Goal: Information Seeking & Learning: Learn about a topic

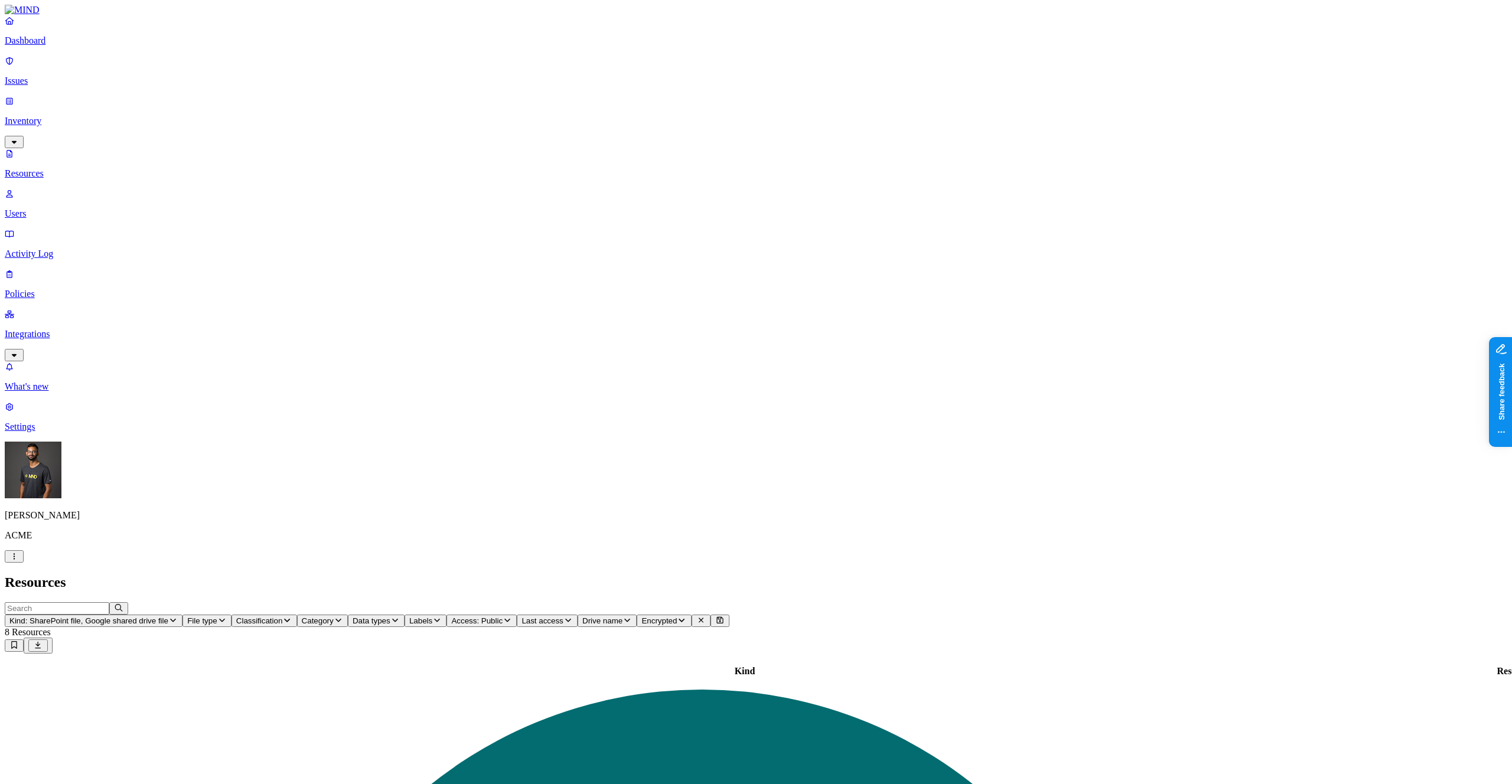
click at [168, 616] on span "Kind: SharePoint file, Google shared drive file" at bounding box center [88, 620] width 159 height 9
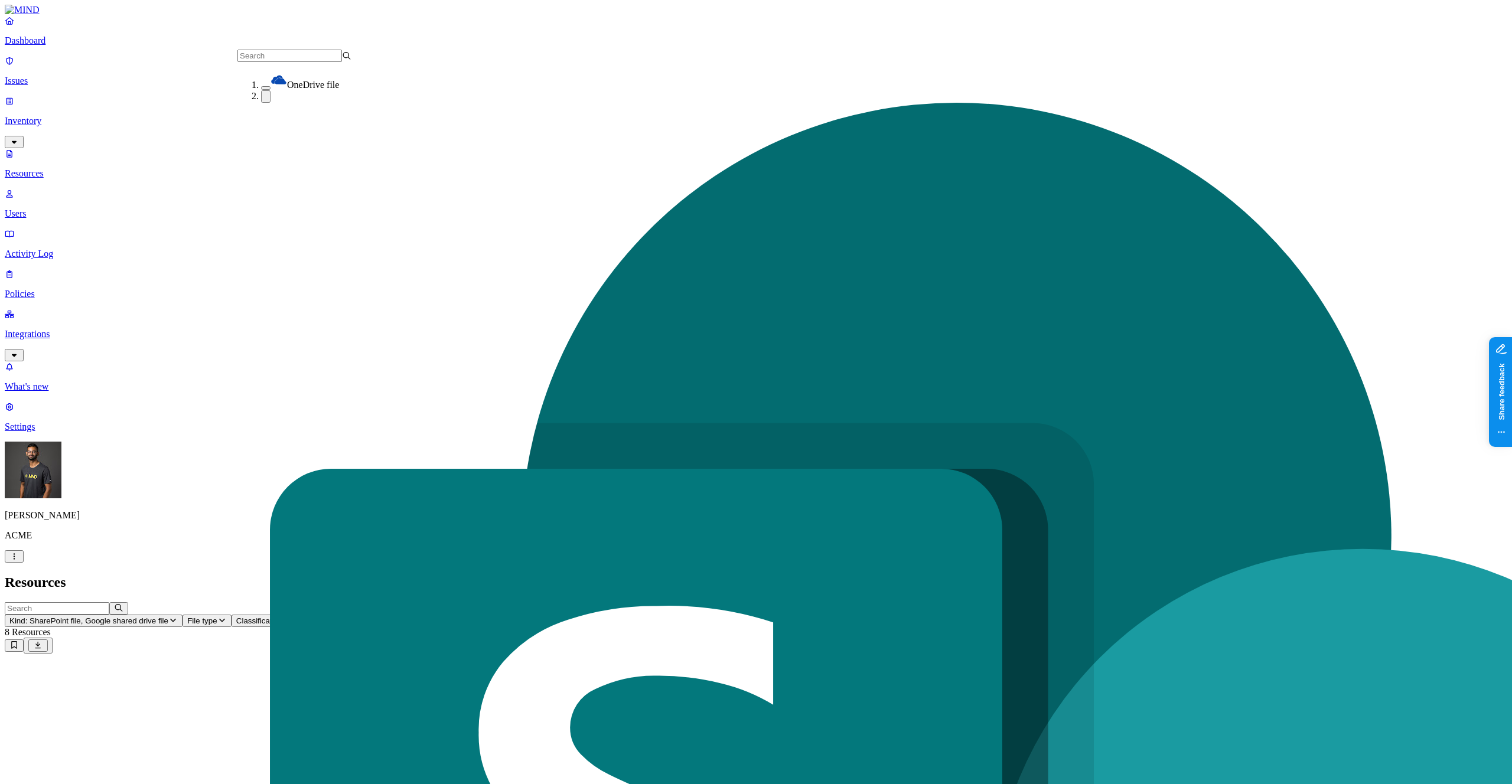
click at [261, 87] on div "OneDrive file" at bounding box center [318, 80] width 114 height 19
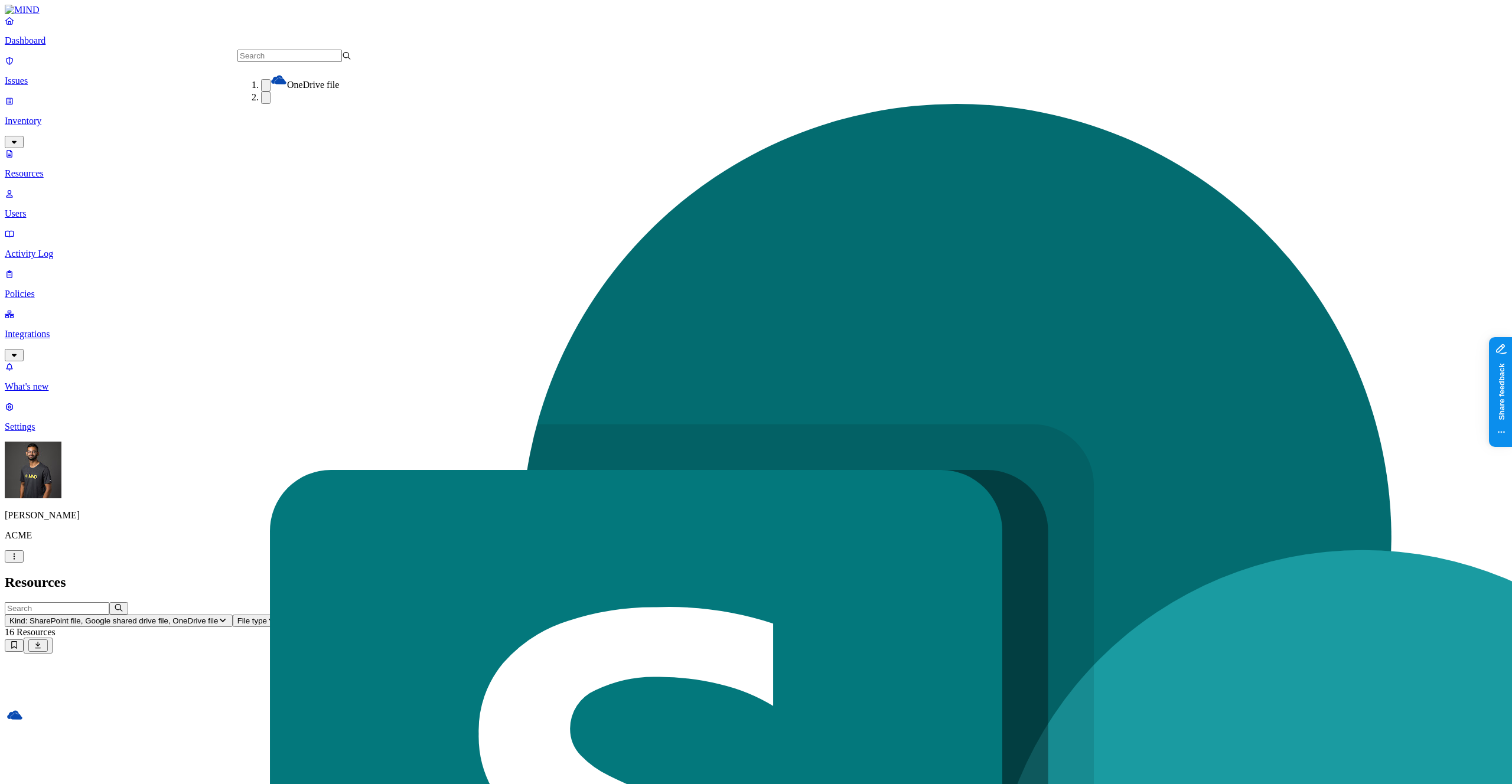
click at [1064, 575] on div "Resources" at bounding box center [756, 583] width 1502 height 16
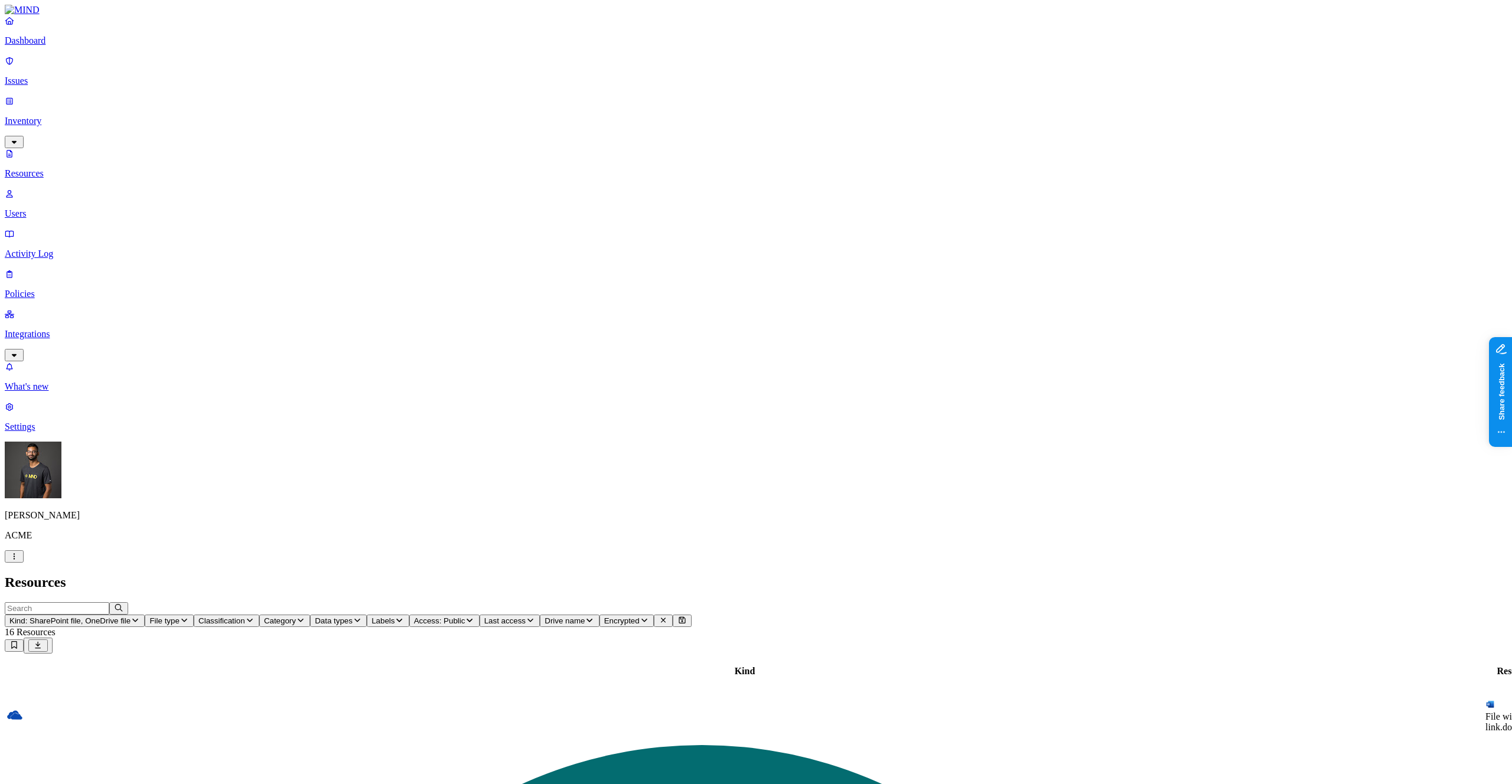
click at [41, 76] on p "Issues" at bounding box center [756, 81] width 1502 height 11
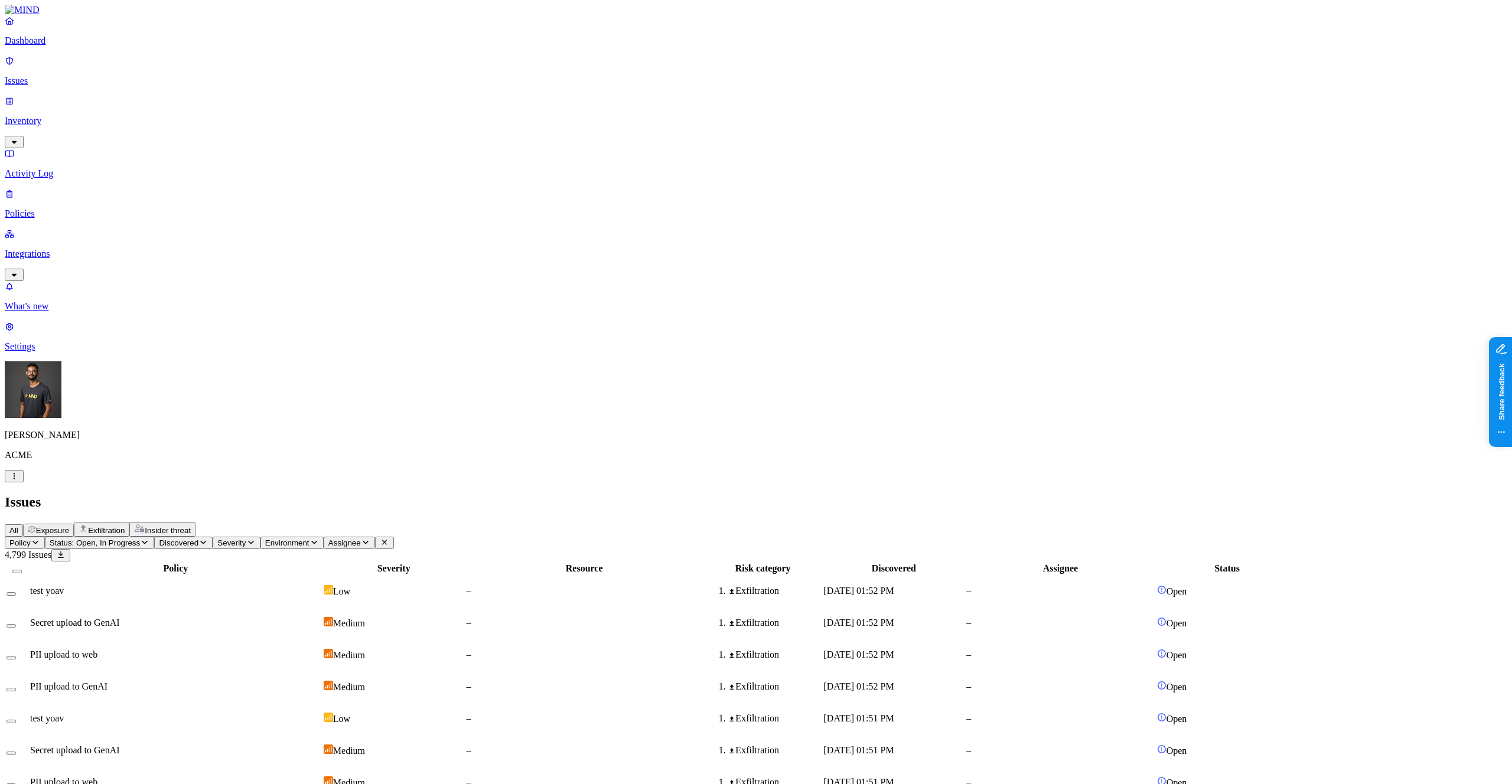
click at [224, 522] on div "All Exposure Exfiltration Insider threat" at bounding box center [756, 529] width 1502 height 15
click at [74, 524] on button "Exposure" at bounding box center [48, 530] width 51 height 13
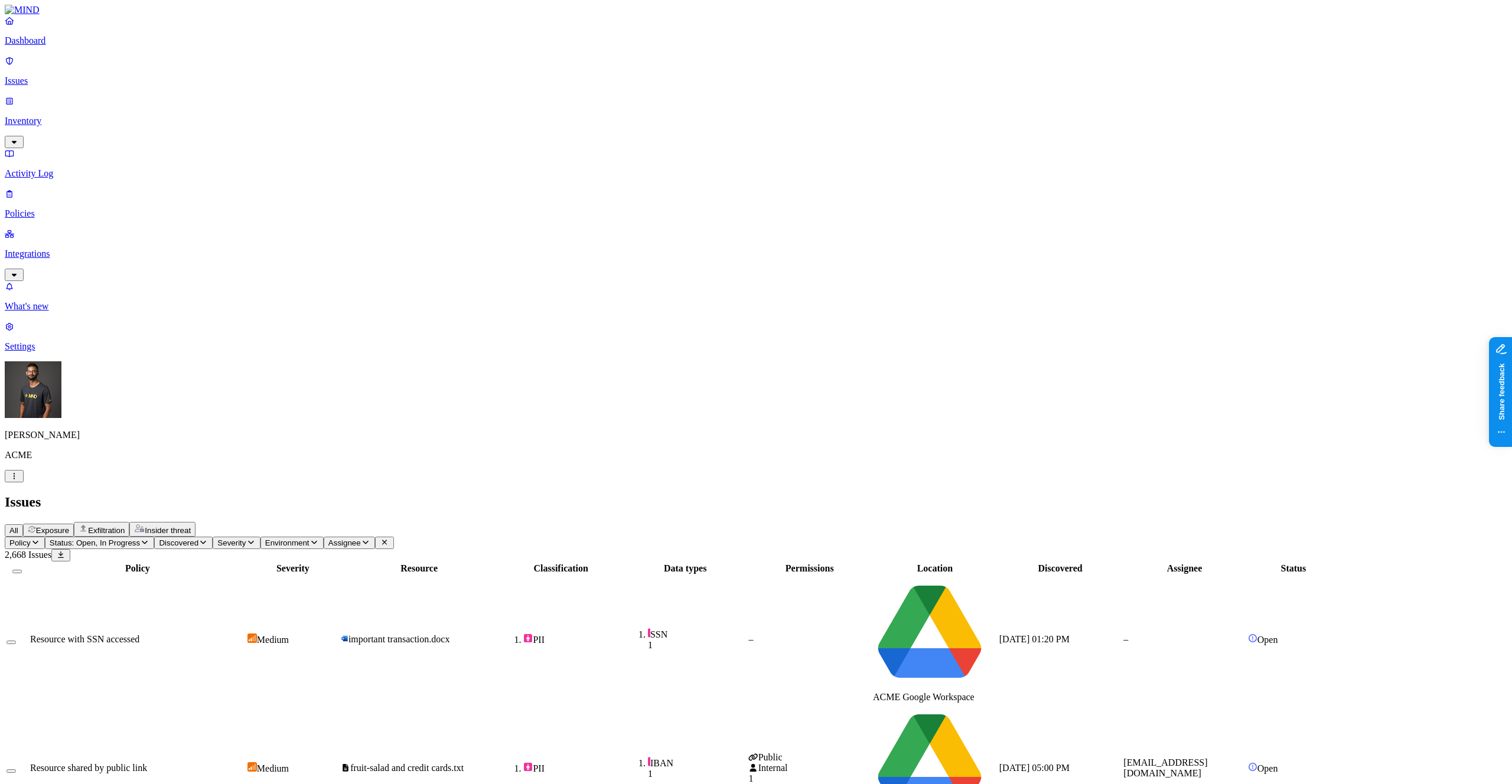
click at [361, 538] on span "Assignee" at bounding box center [344, 542] width 32 height 9
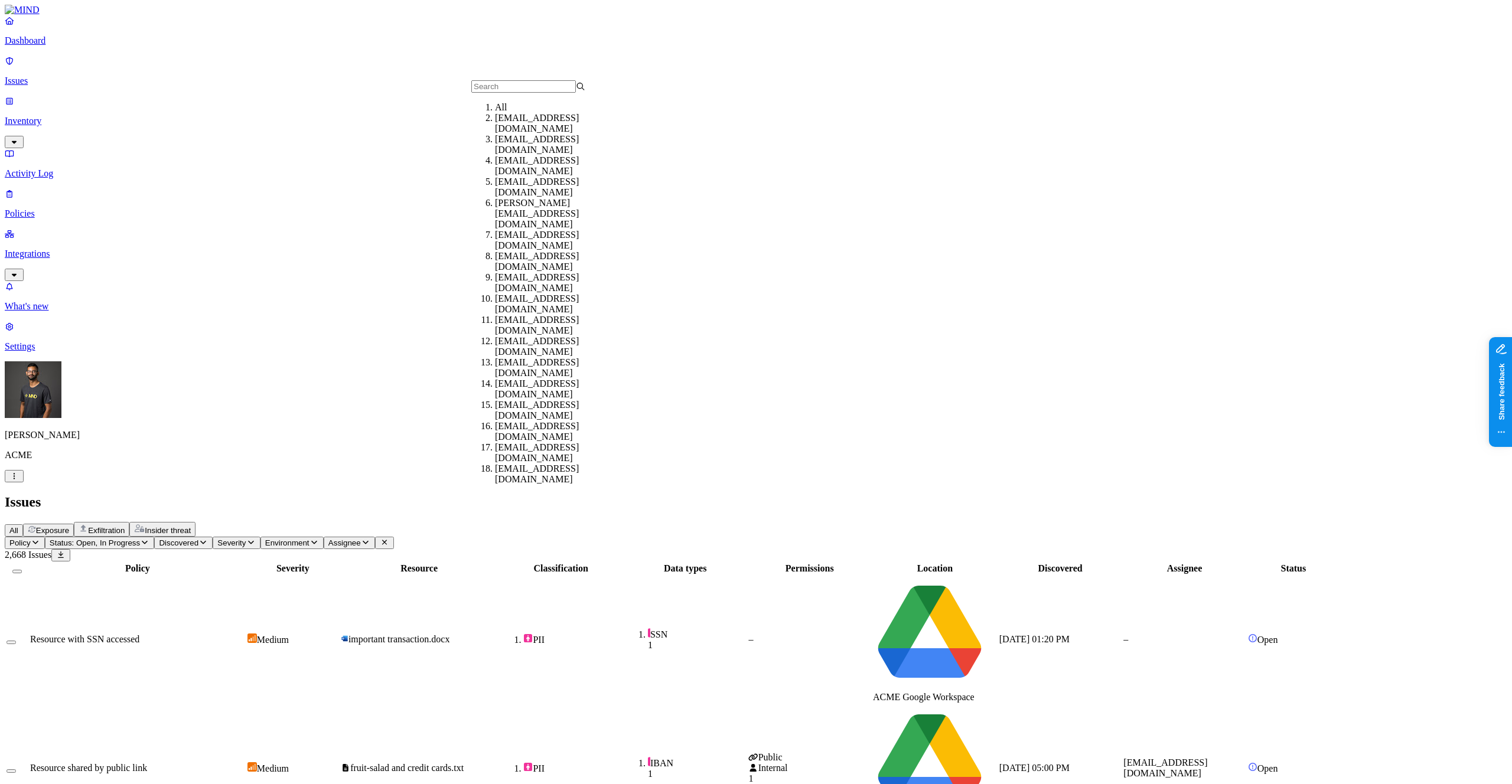
click at [526, 177] on div "hodbn@acme.tannin.io" at bounding box center [552, 165] width 114 height 21
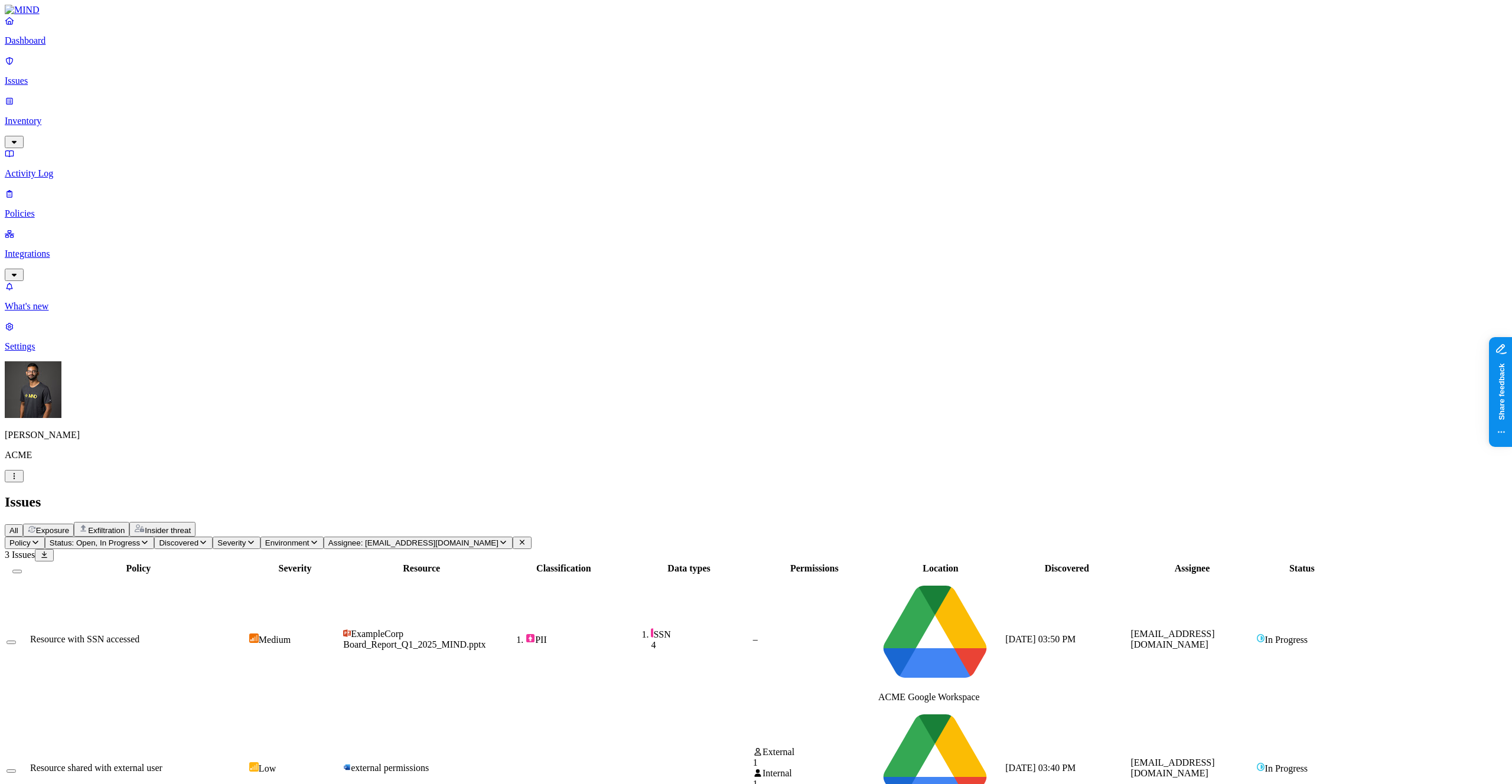
click at [498, 538] on span "Assignee: hodbn@acme.tannin.io" at bounding box center [413, 542] width 170 height 9
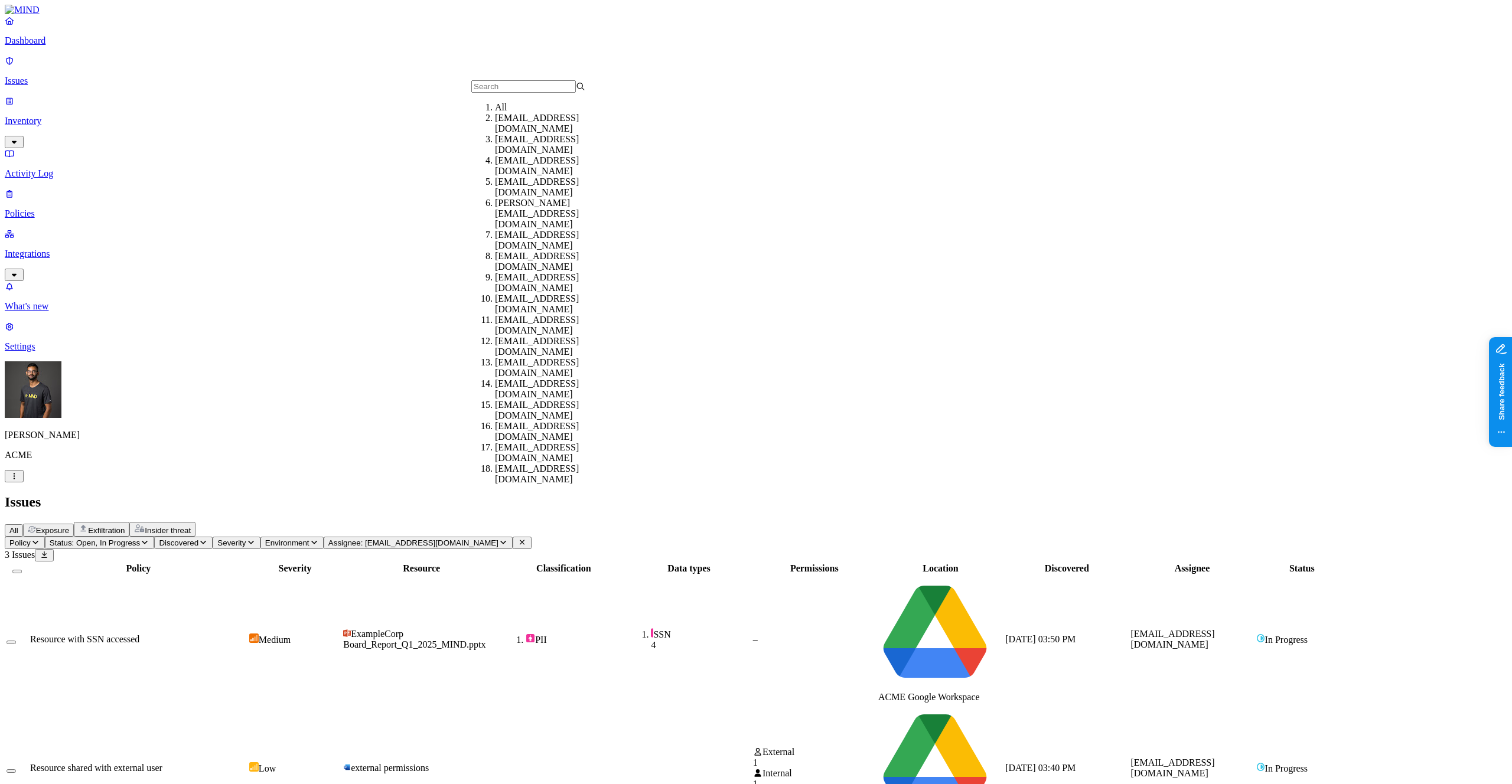
click at [528, 192] on div "hodbn@acme.tannin.io" at bounding box center [552, 187] width 114 height 21
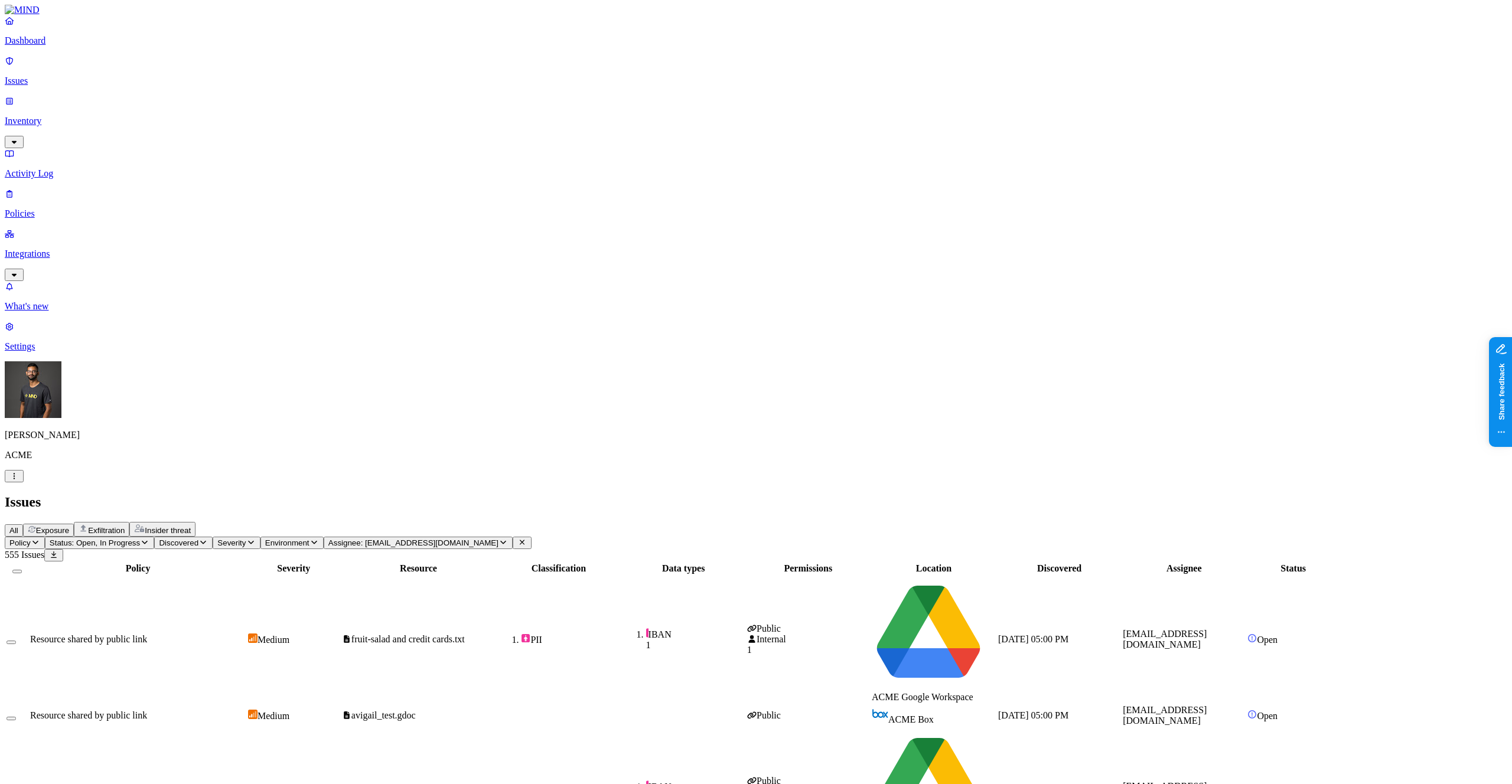
click at [498, 538] on span "Assignee: hodbn@acme.tannin.io" at bounding box center [413, 542] width 170 height 9
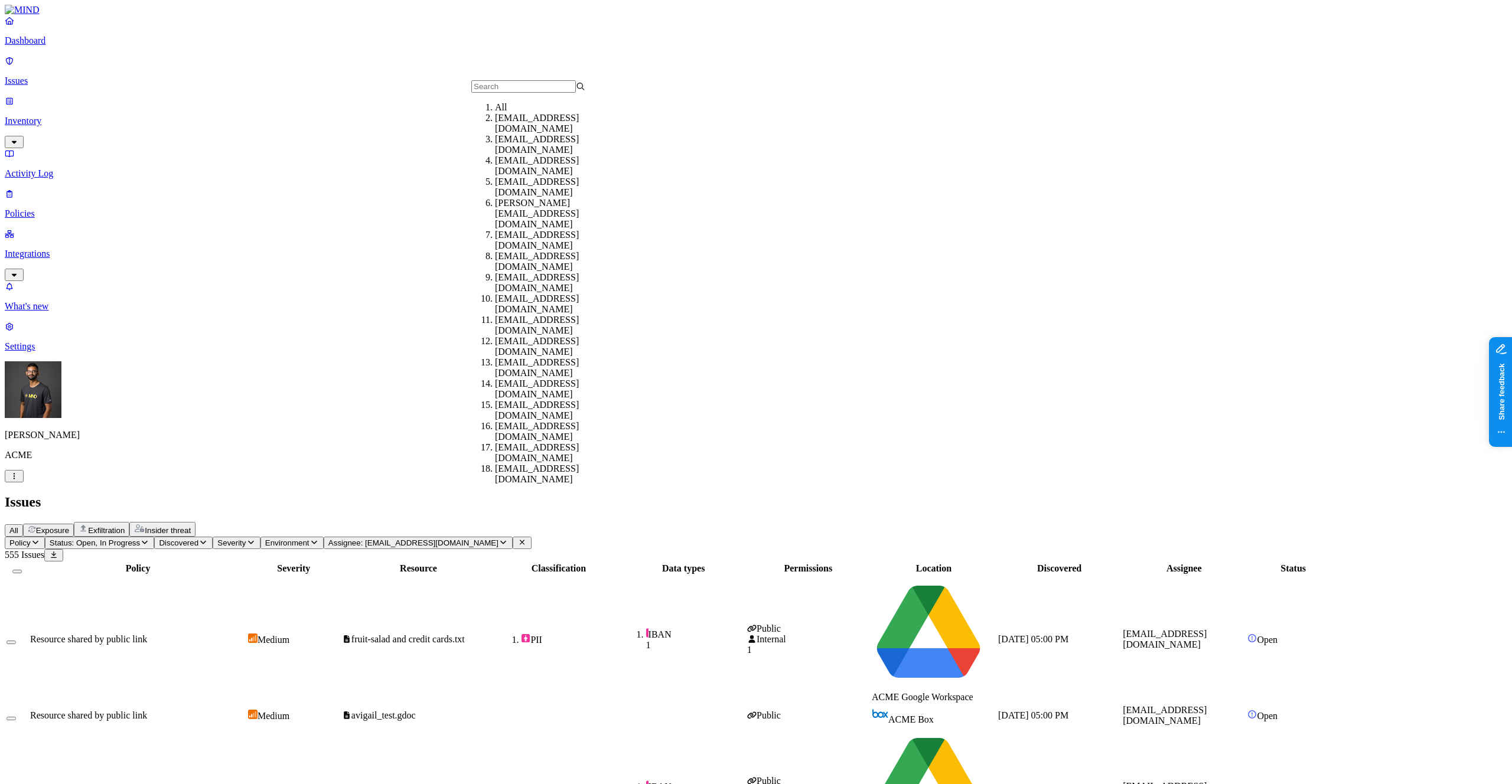
click at [690, 537] on header "Policy Status: Open, In Progress Discovered Severity Environment Assignee: hodb…" at bounding box center [756, 549] width 1502 height 25
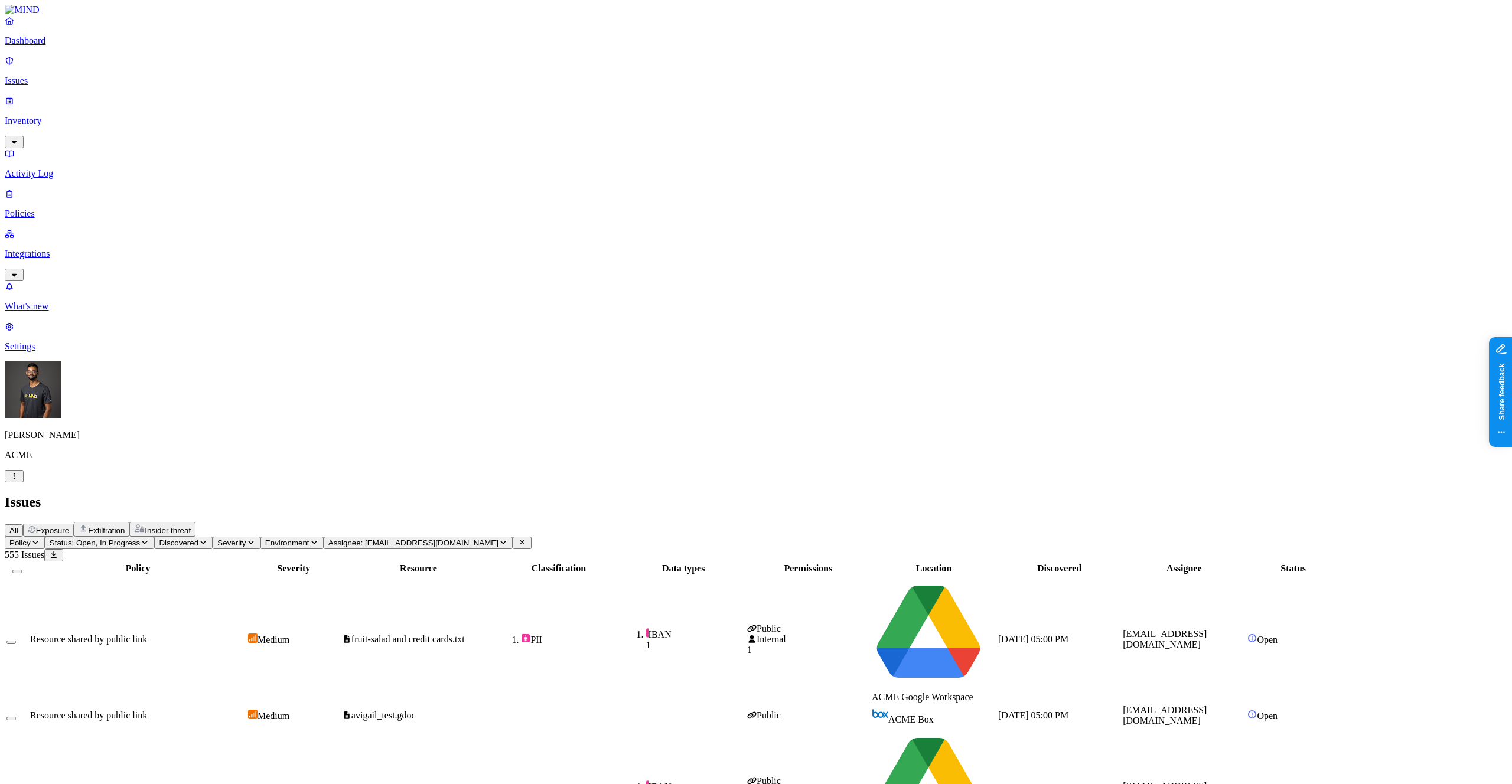
click at [498, 538] on span "Assignee: hodbn@acme.tannin.io" at bounding box center [413, 542] width 170 height 9
type input "י"
type input "hod"
click at [546, 171] on div "hodbn@k14d.onmicrosoft.com" at bounding box center [552, 165] width 114 height 21
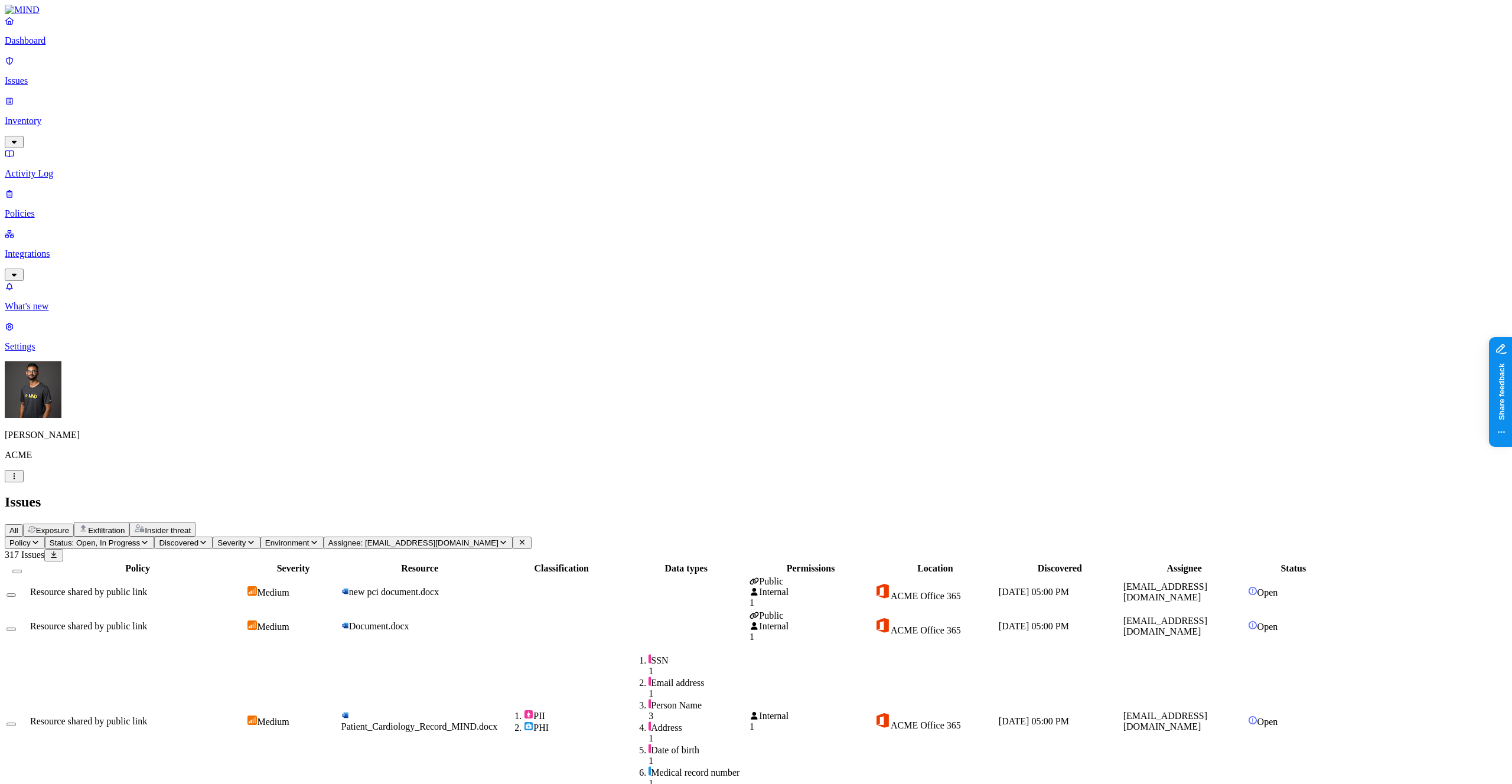
click at [409, 621] on span "Document.docx" at bounding box center [375, 626] width 68 height 10
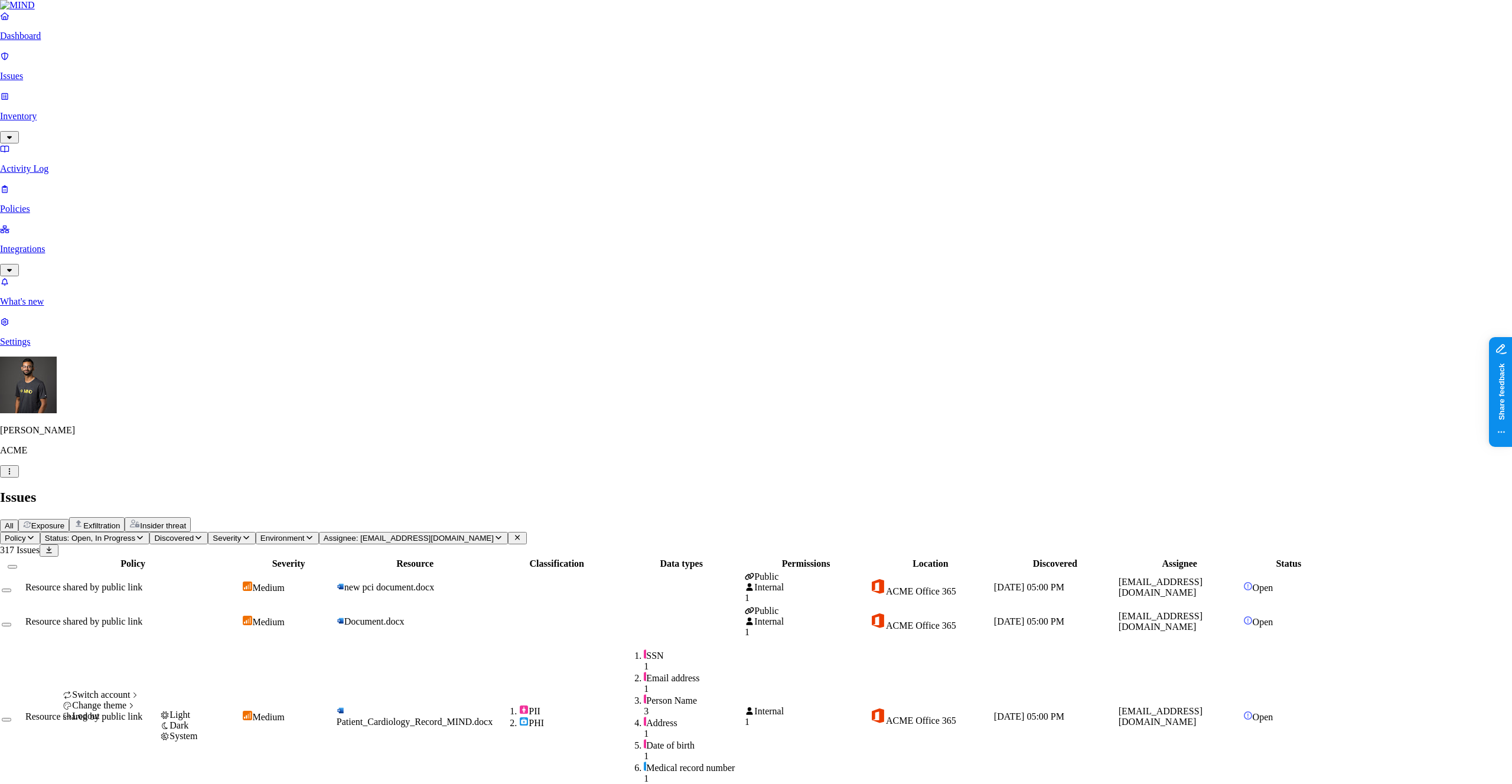
click at [139, 711] on div "Change theme" at bounding box center [101, 705] width 77 height 11
click at [186, 730] on span "Dark" at bounding box center [178, 725] width 19 height 10
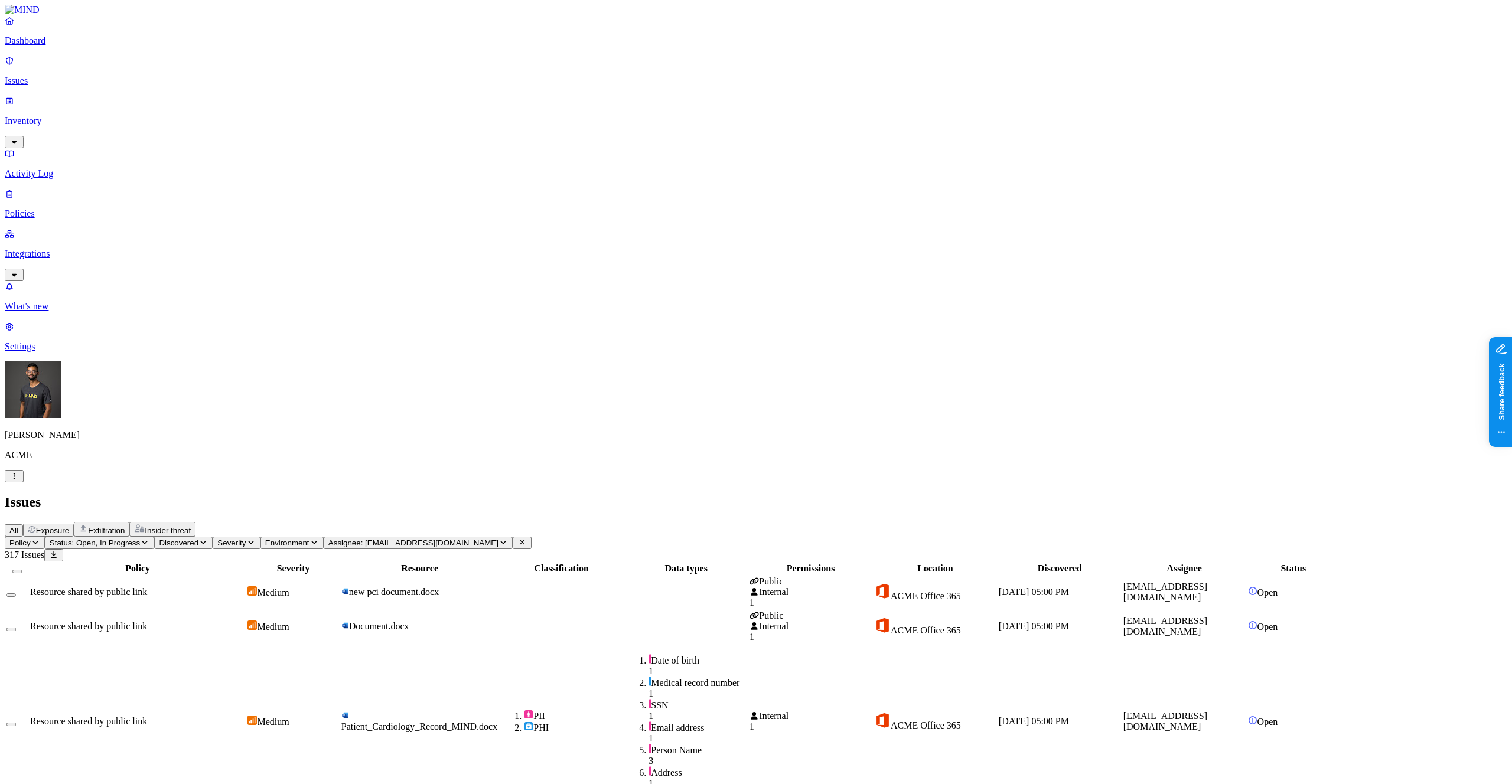
click at [53, 46] on p "Dashboard" at bounding box center [756, 40] width 1502 height 11
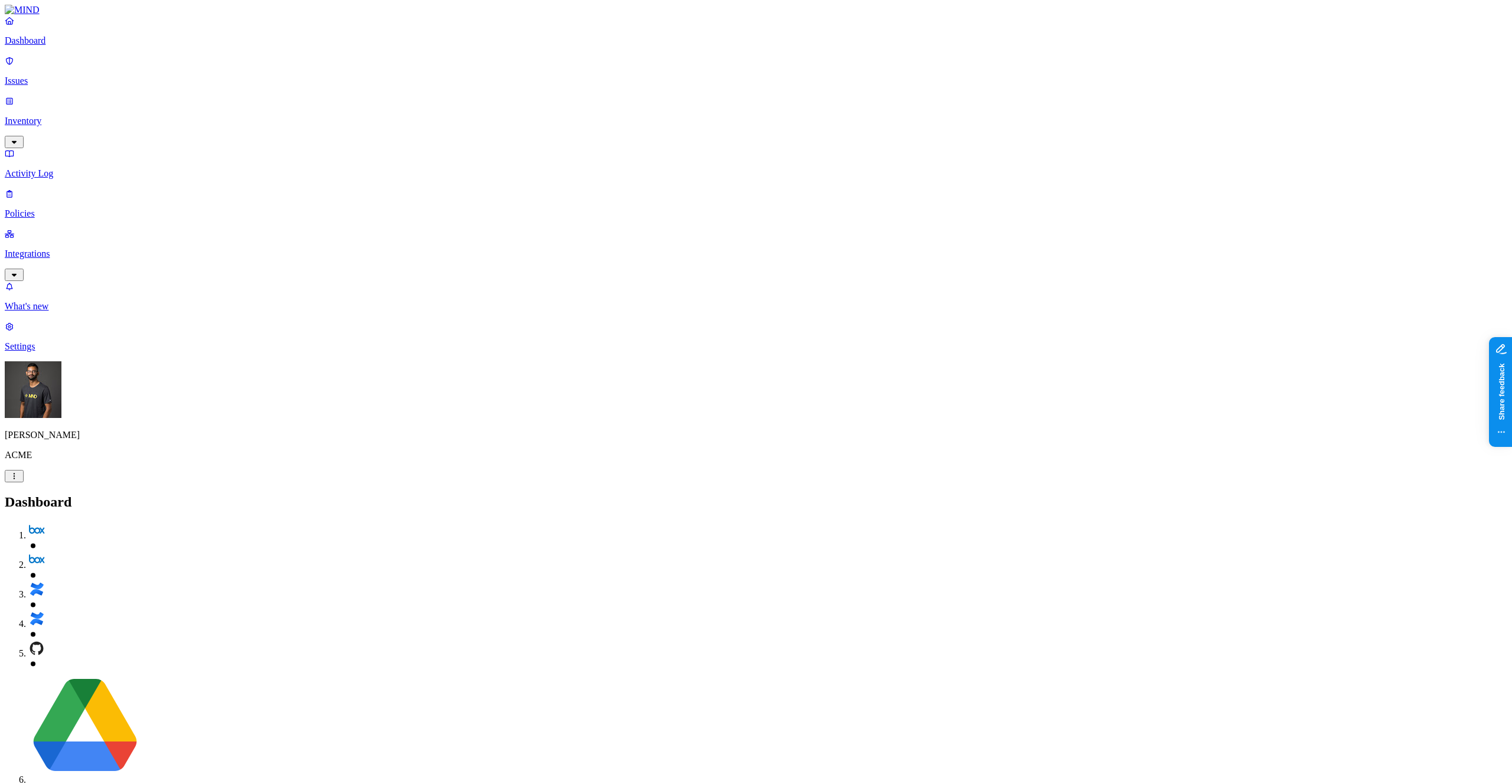
click at [64, 148] on link "Activity Log" at bounding box center [756, 163] width 1502 height 31
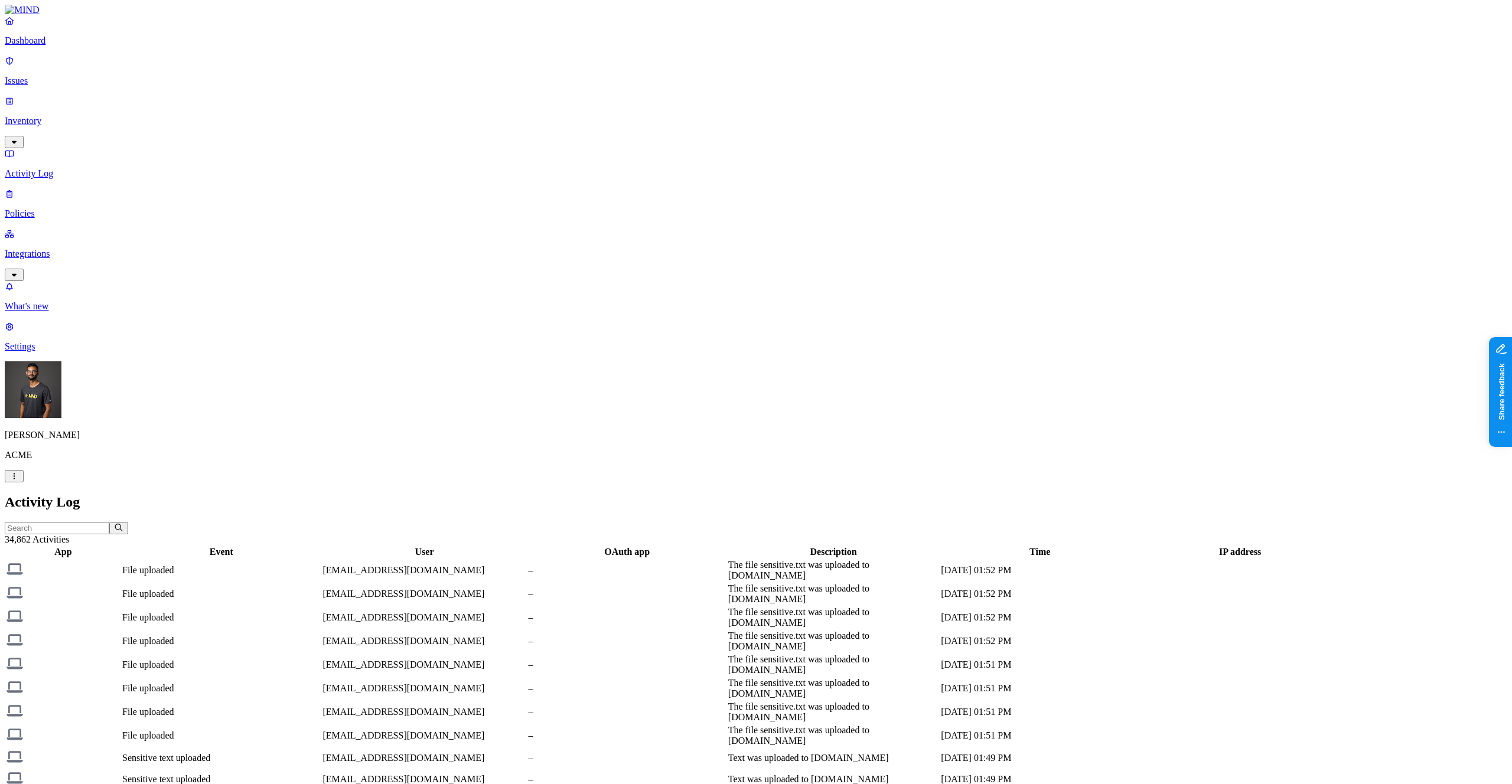
click at [67, 102] on link "Inventory" at bounding box center [756, 121] width 1502 height 51
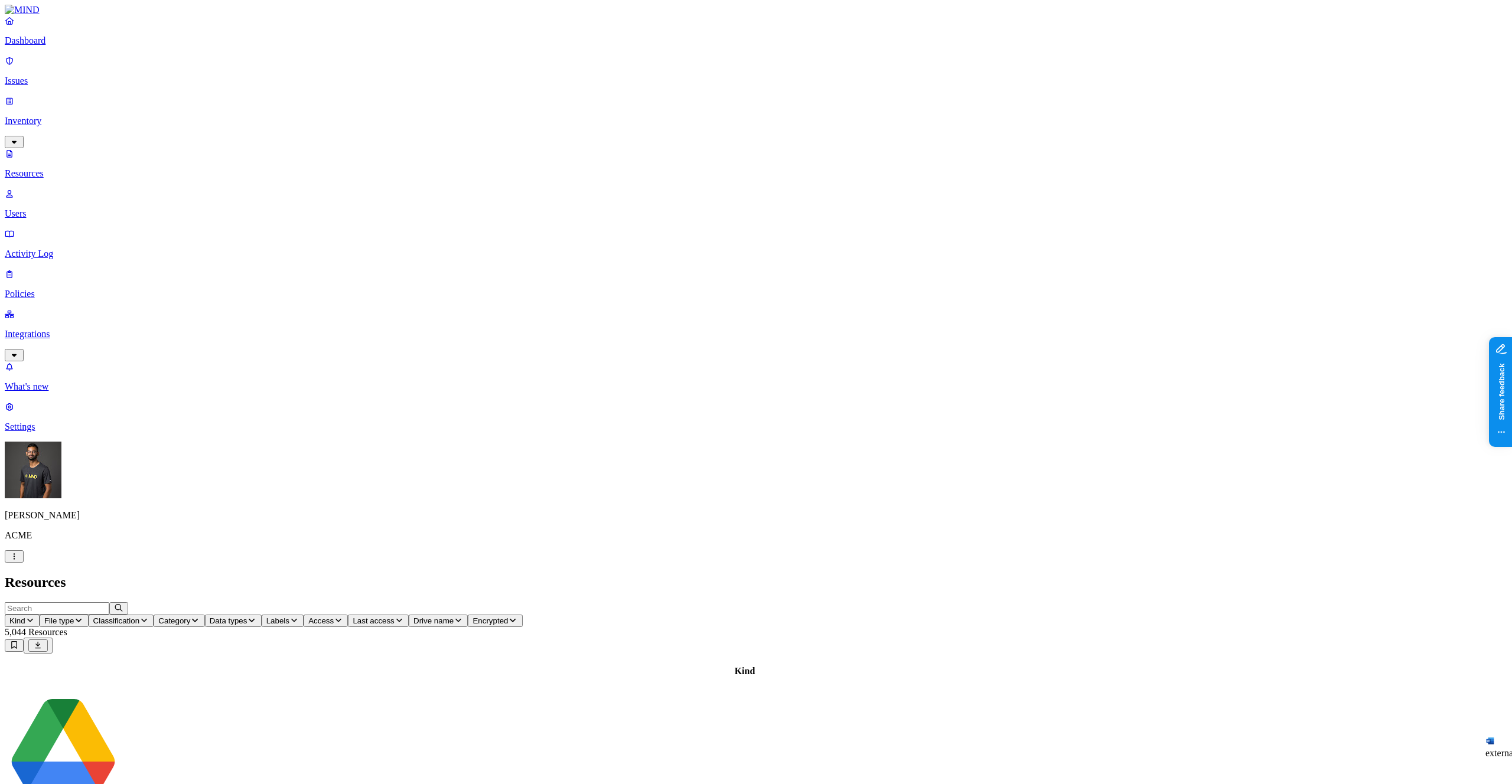
click at [56, 249] on p "Activity Log" at bounding box center [756, 254] width 1502 height 11
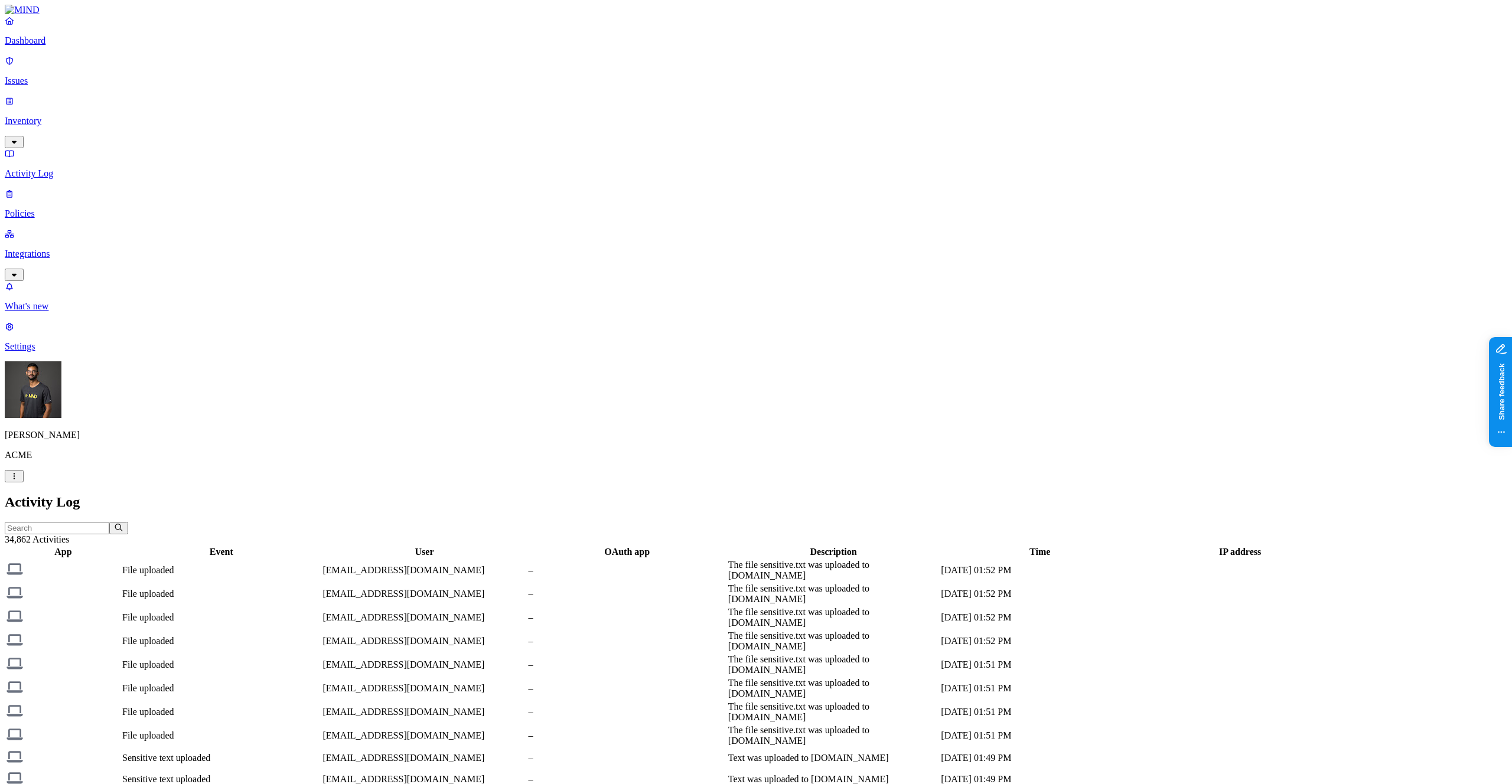
click at [80, 116] on p "Inventory" at bounding box center [756, 121] width 1502 height 11
